Goal: Information Seeking & Learning: Learn about a topic

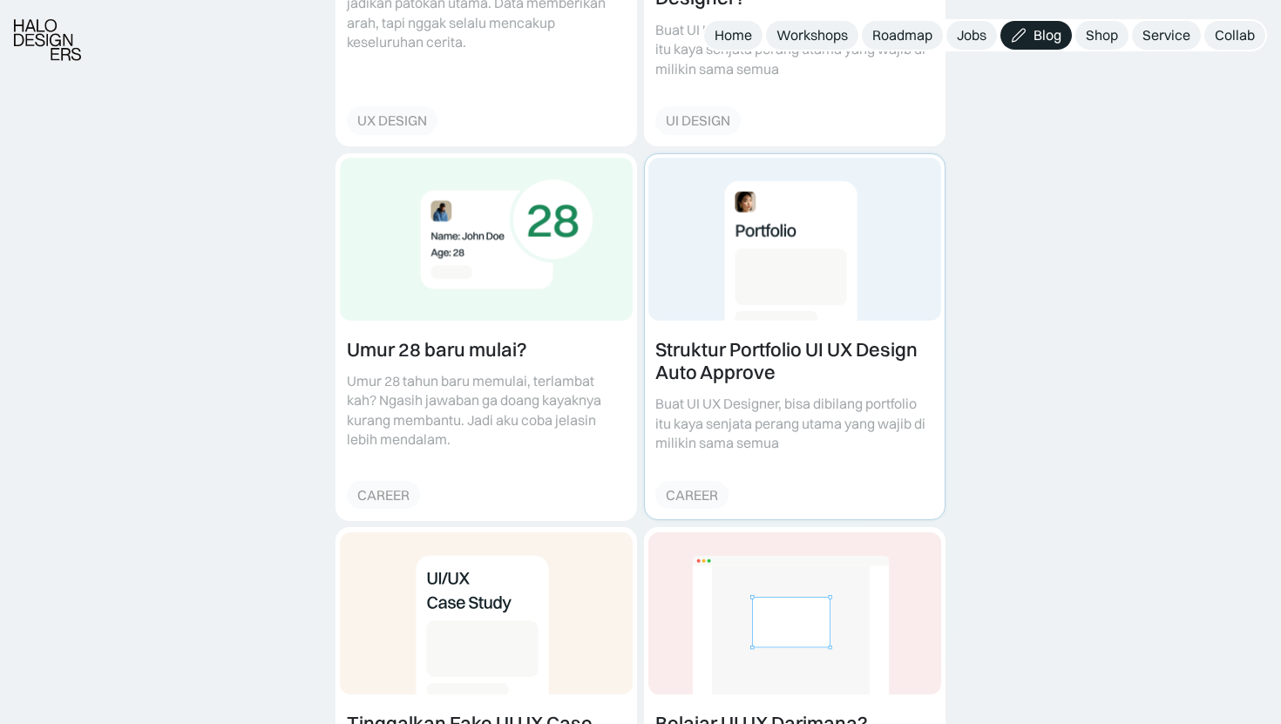
scroll to position [920, 0]
click at [748, 328] on link at bounding box center [795, 336] width 300 height 366
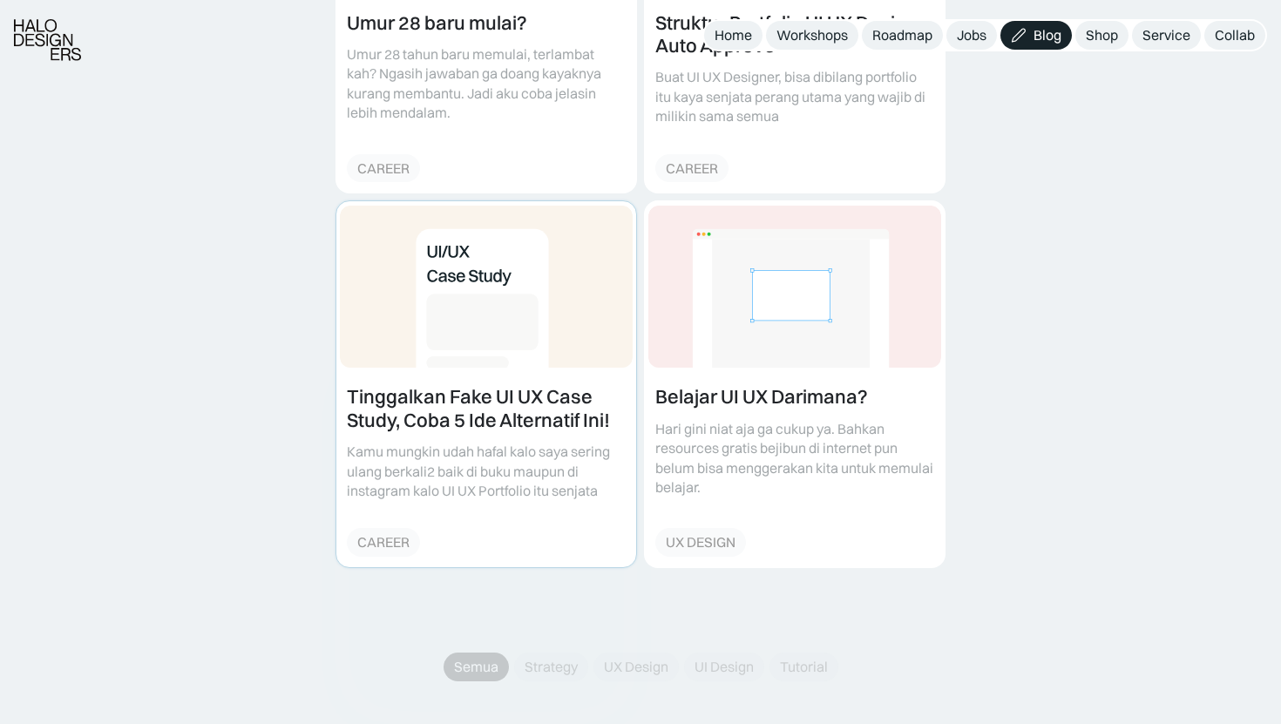
scroll to position [1295, 0]
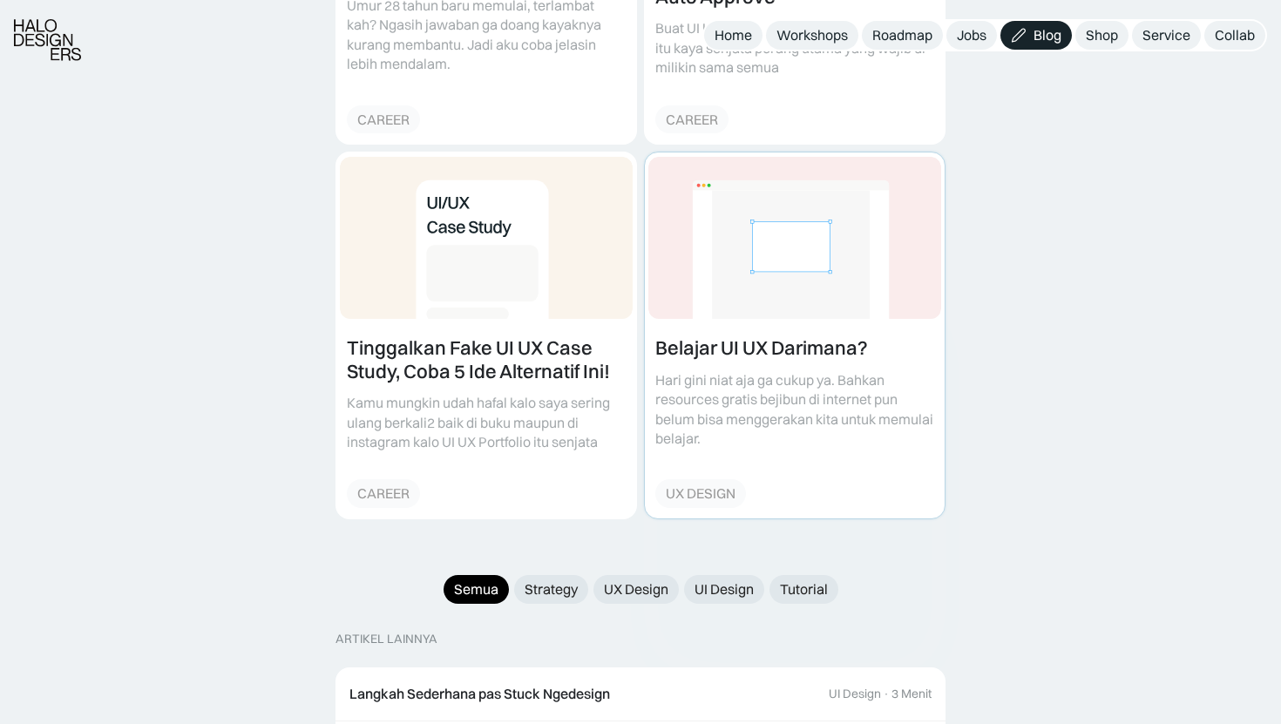
click at [689, 340] on link at bounding box center [795, 336] width 300 height 366
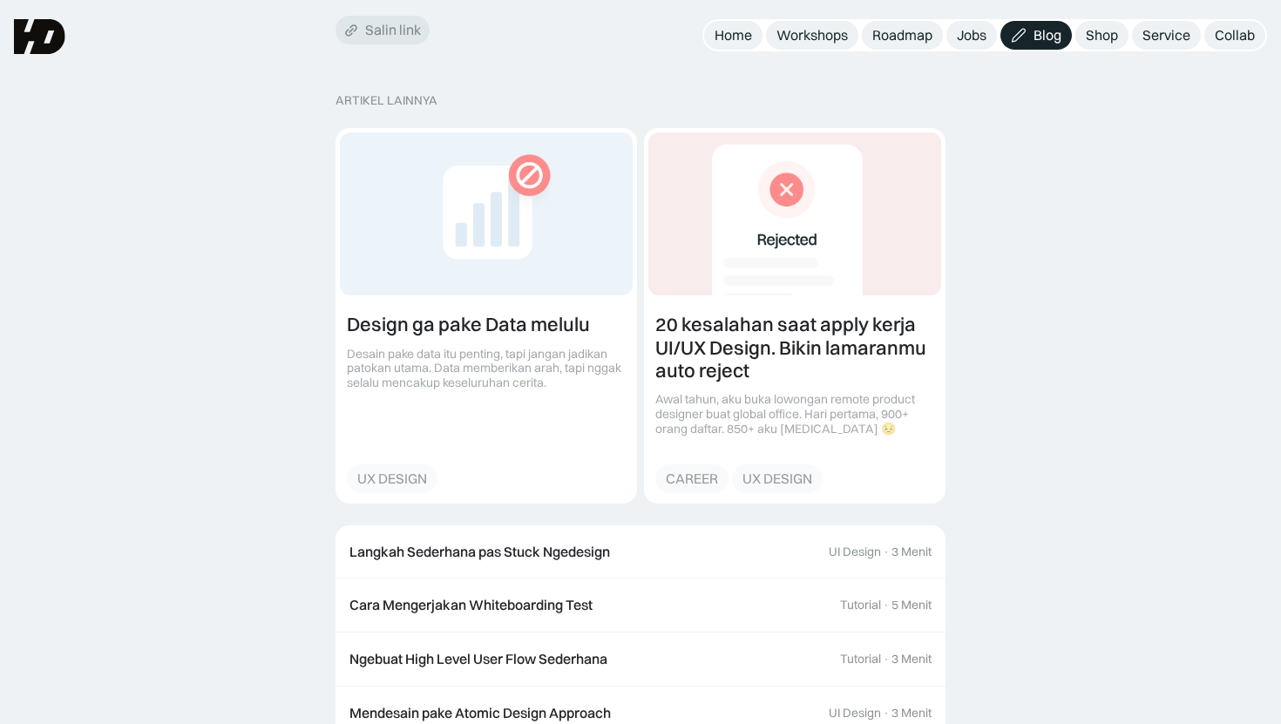
scroll to position [3640, 0]
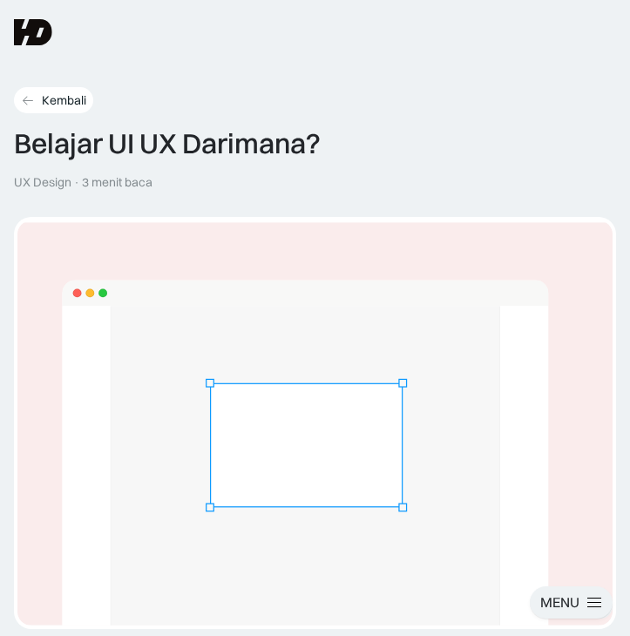
click at [29, 93] on icon at bounding box center [28, 100] width 14 height 15
